Goal: Information Seeking & Learning: Understand process/instructions

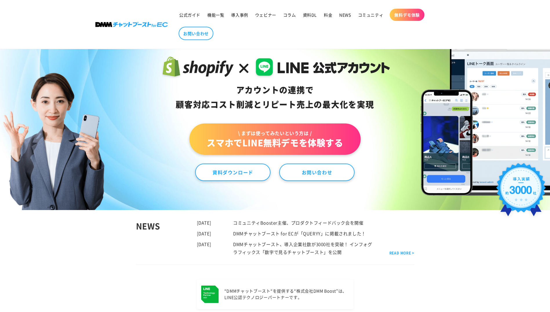
scroll to position [145, 0]
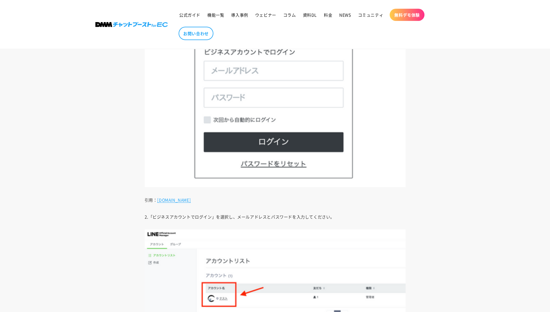
scroll to position [1566, 0]
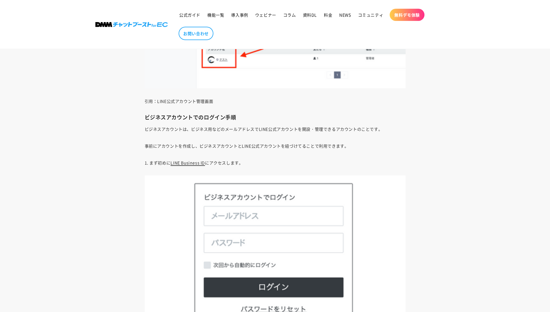
click at [185, 165] on link "LINE Business ID" at bounding box center [188, 163] width 35 height 6
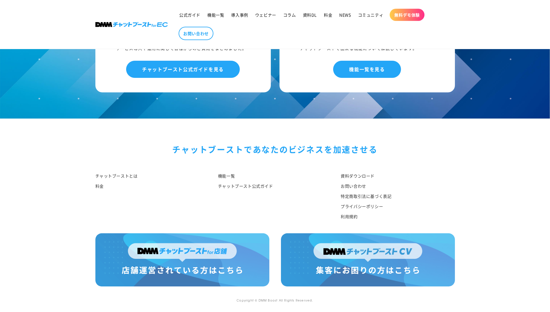
scroll to position [3058, 0]
